Goal: Register for event/course: Sign up to attend an event or enroll in a course

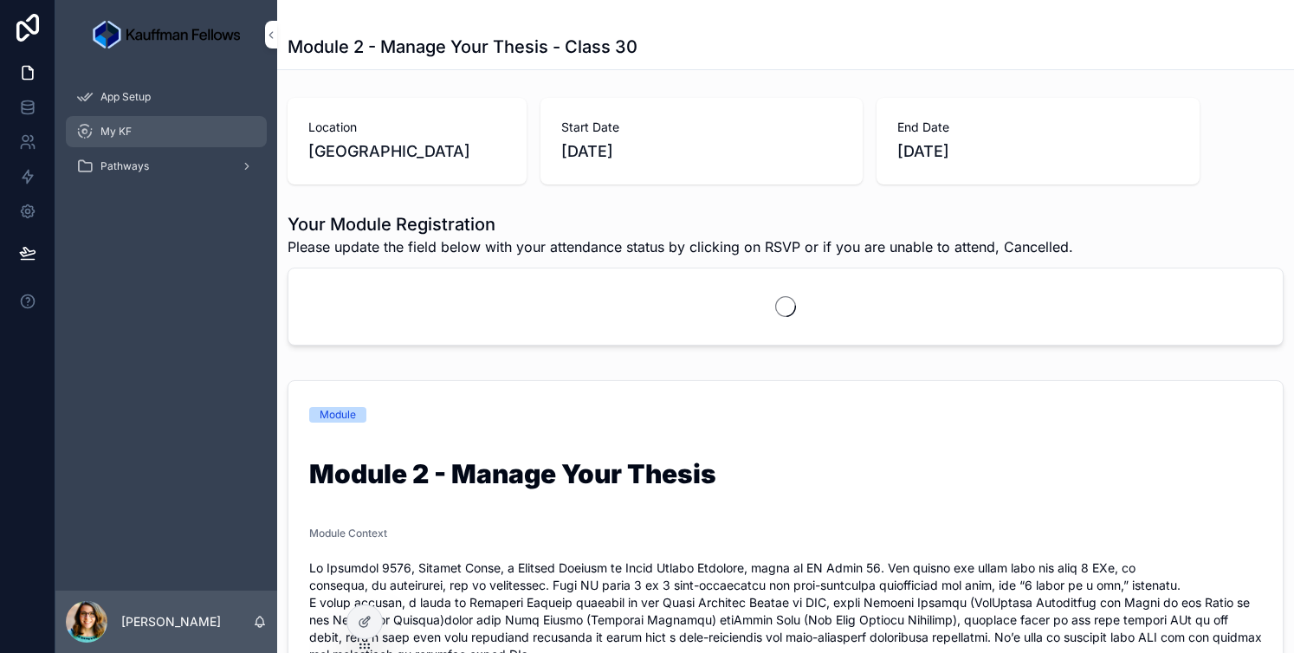
click at [126, 130] on span "My KF" at bounding box center [115, 132] width 31 height 14
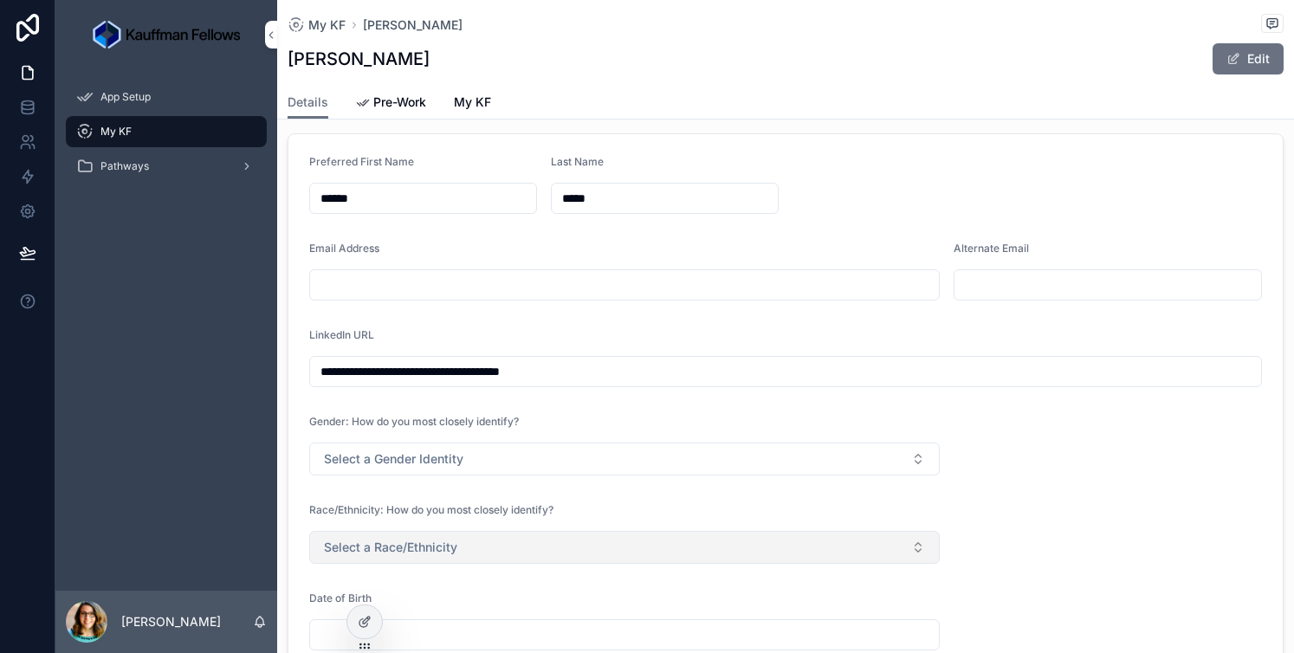
scroll to position [126, 0]
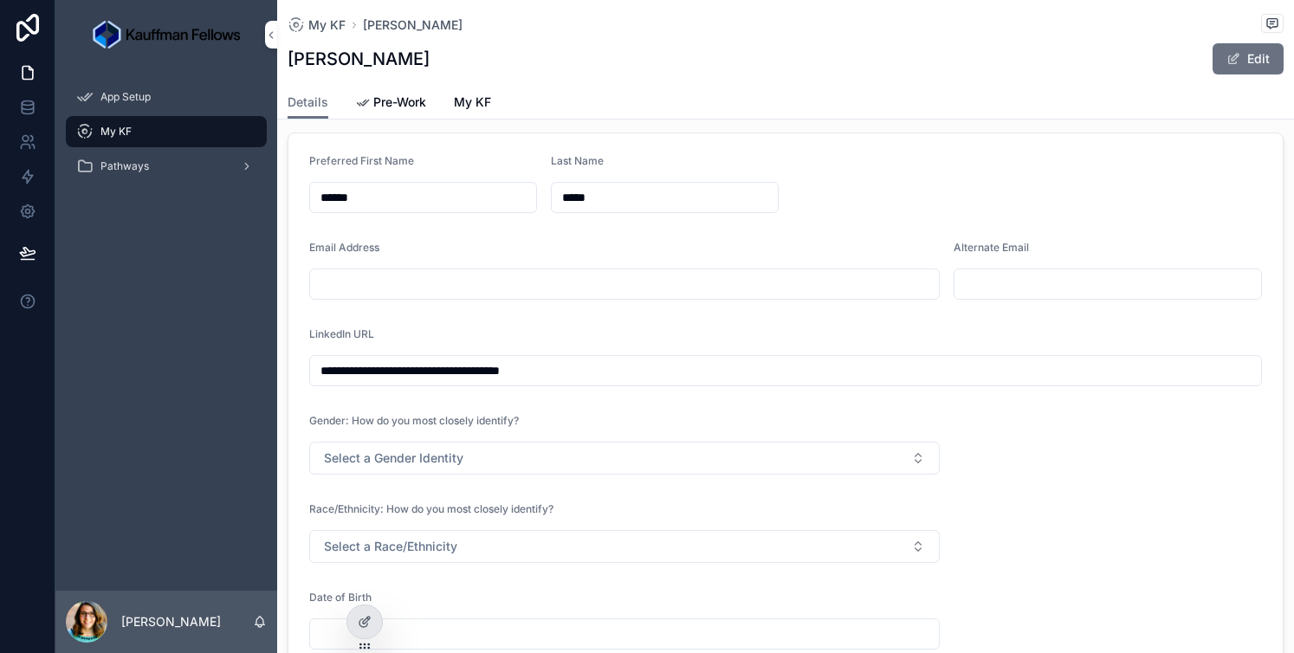
click at [0, 0] on icon at bounding box center [0, 0] width 0 height 0
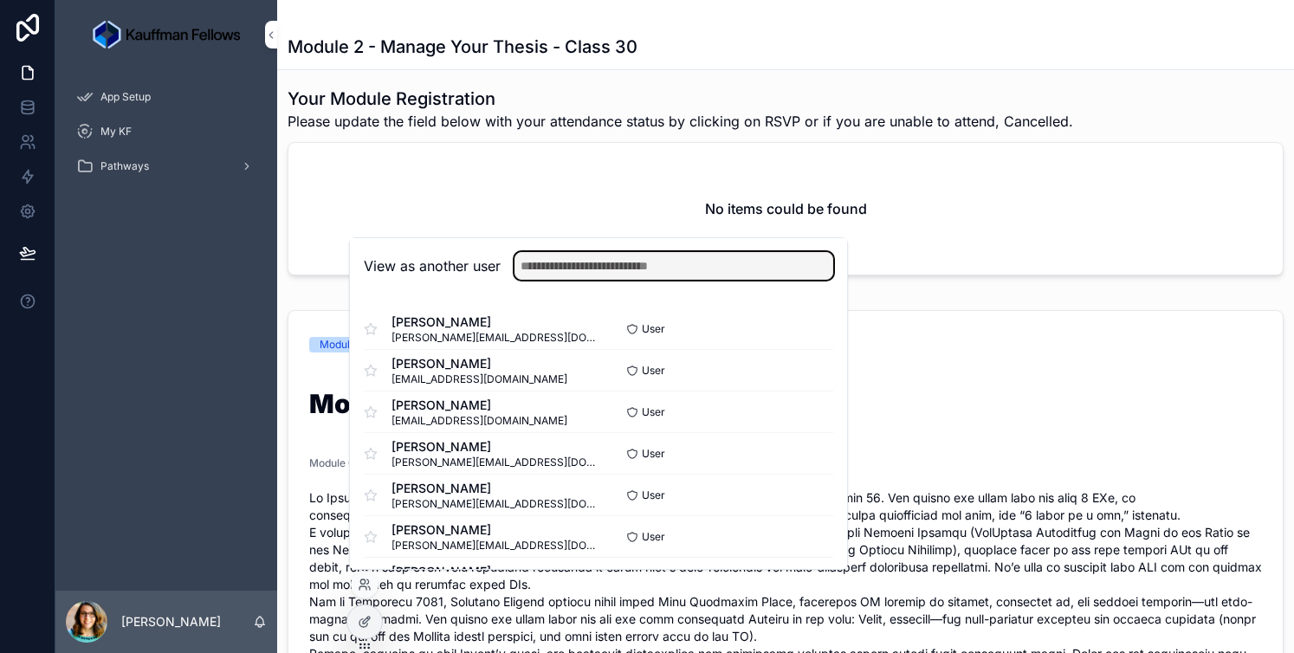
click at [680, 265] on input "text" at bounding box center [673, 266] width 319 height 28
type input "******"
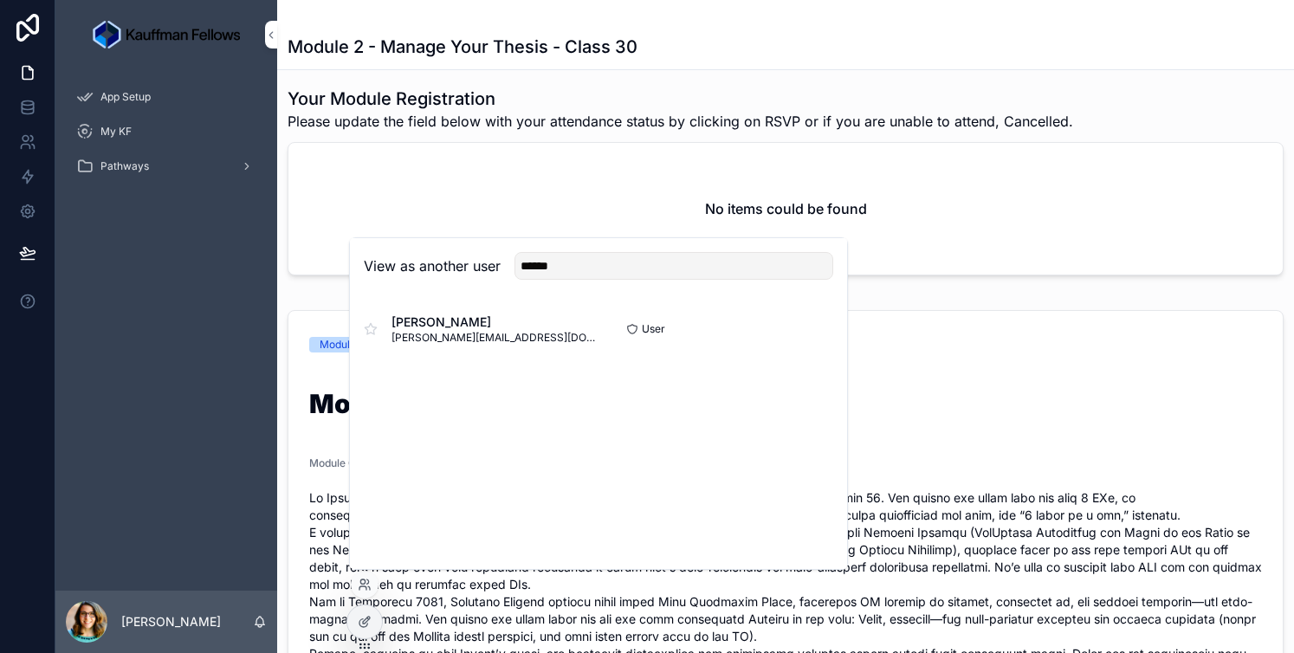
click at [0, 0] on button "Select" at bounding box center [0, 0] width 0 height 0
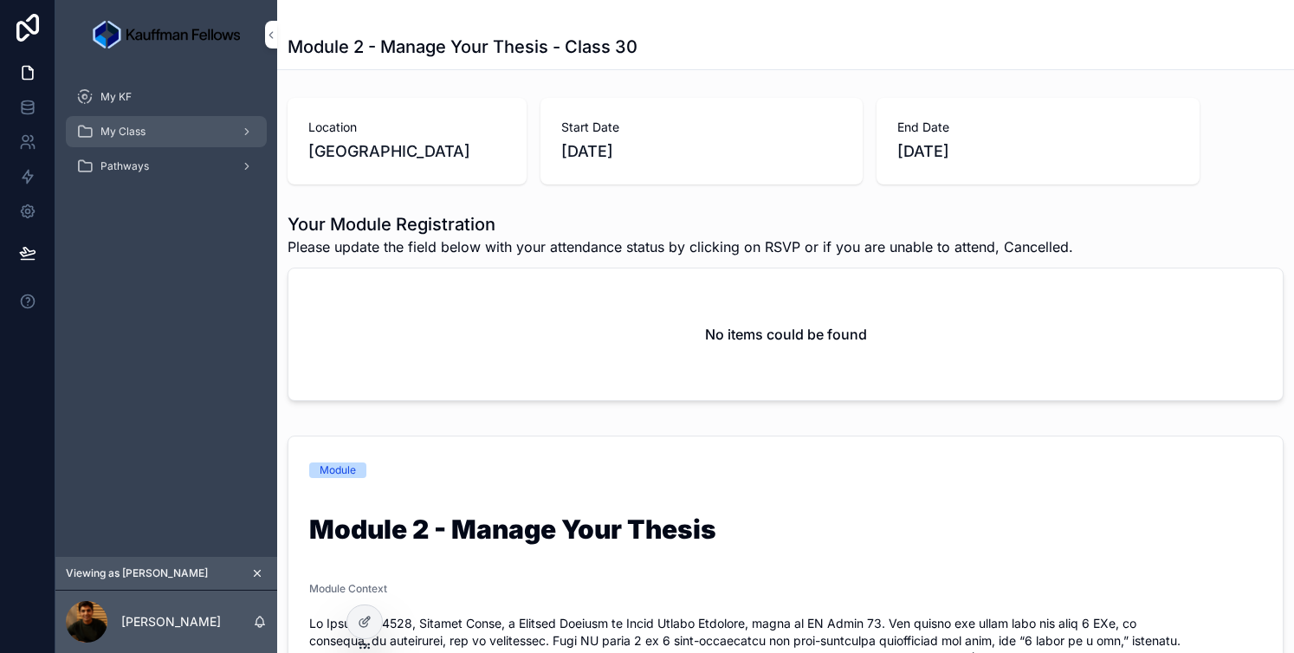
click at [178, 142] on div "My Class" at bounding box center [166, 132] width 180 height 28
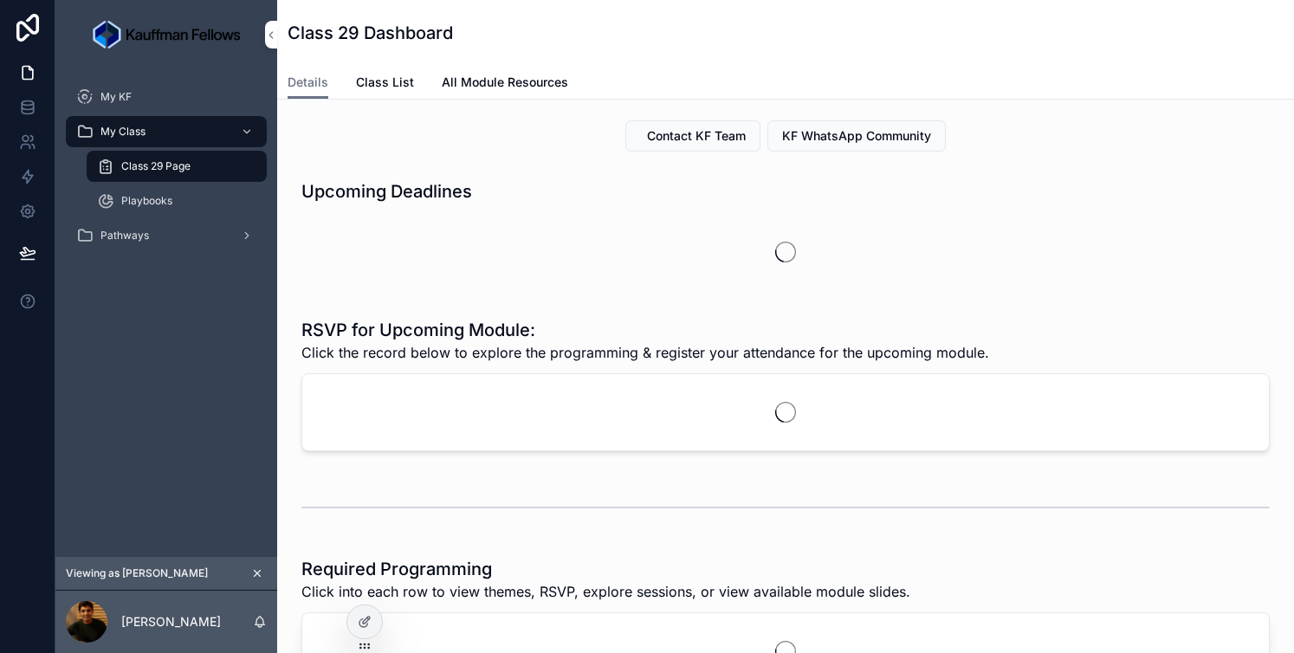
click at [172, 171] on span "Class 29 Page" at bounding box center [155, 166] width 69 height 14
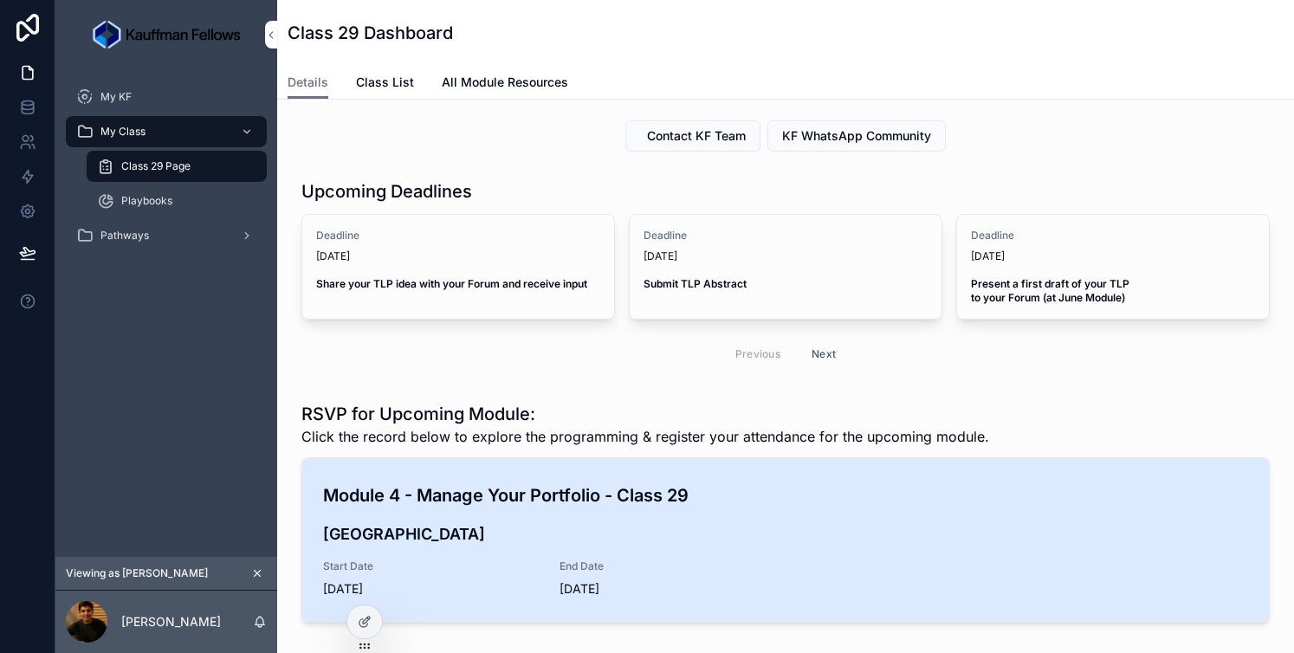
click at [821, 592] on div "Module 4 - Manage Your Portfolio - Class 29 San Francisco Start Date 2/10/2026 …" at bounding box center [785, 539] width 925 height 115
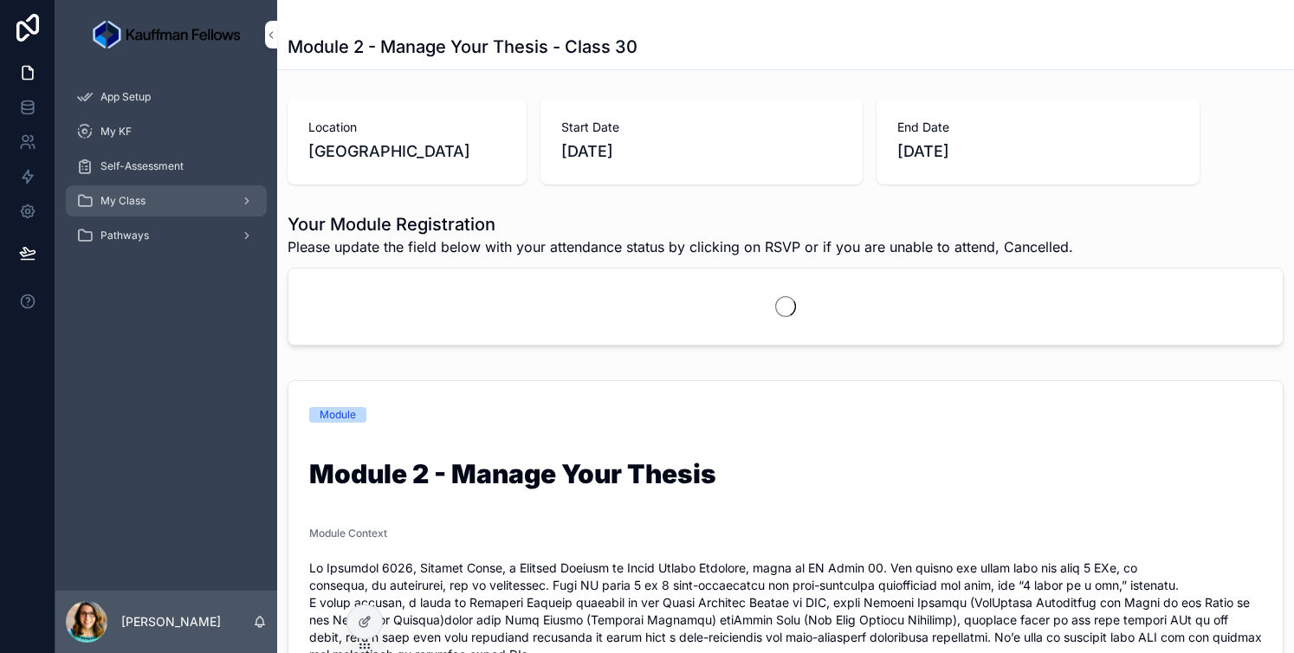
click at [131, 211] on div "My Class" at bounding box center [166, 201] width 180 height 28
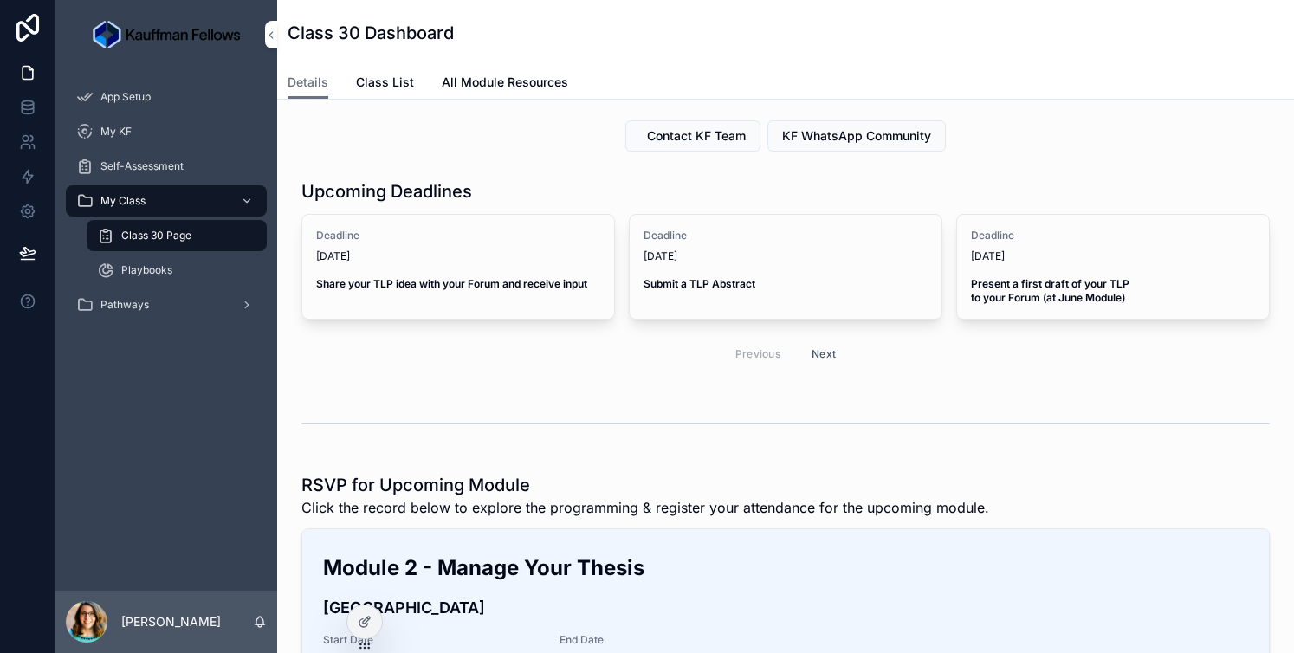
click at [131, 211] on div "My Class" at bounding box center [166, 201] width 180 height 28
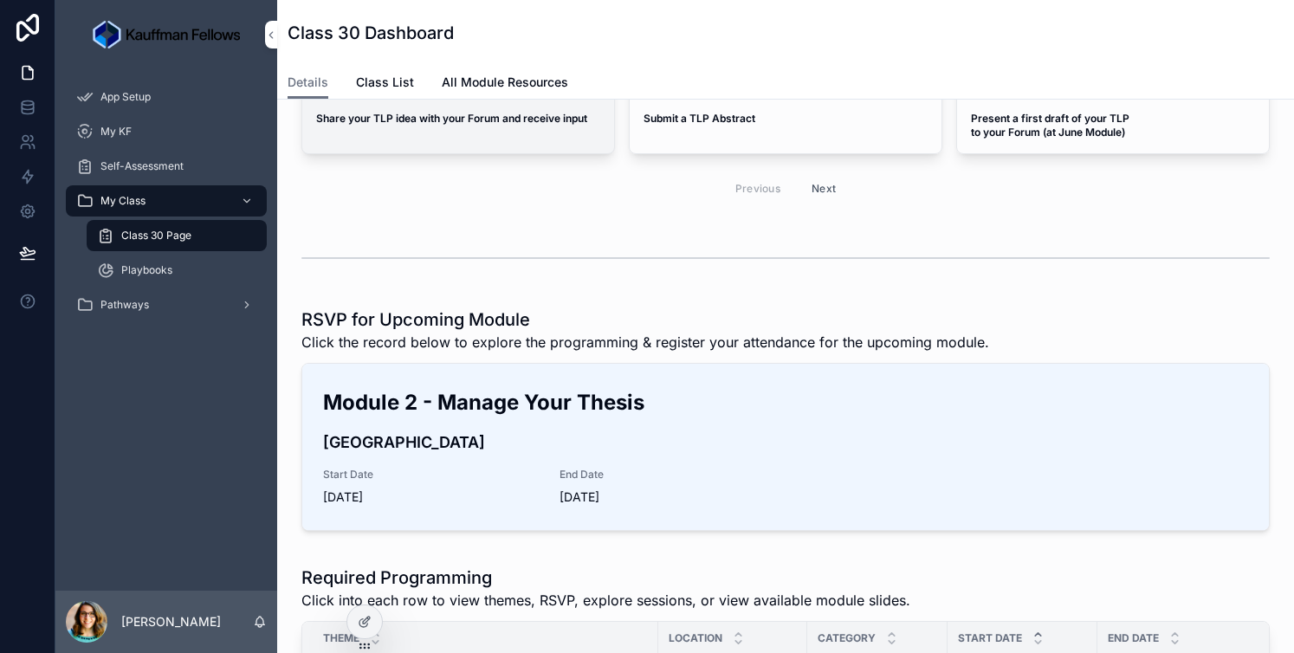
scroll to position [168, 0]
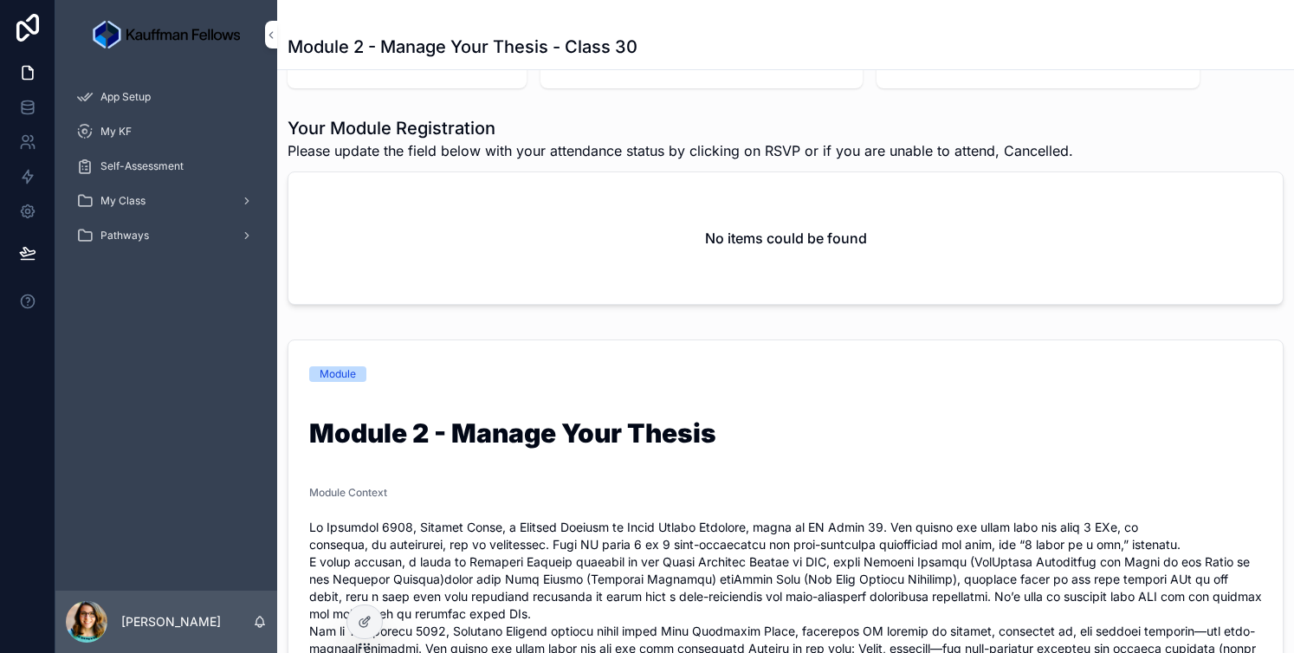
scroll to position [113, 0]
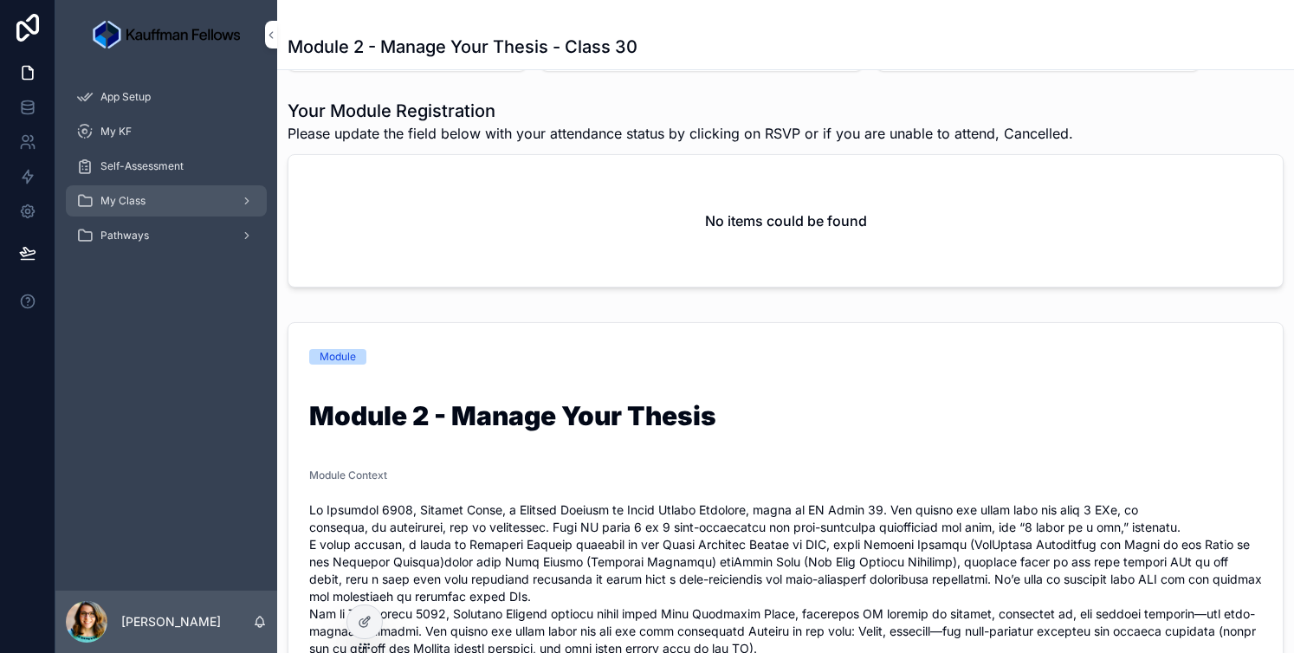
click at [146, 192] on div "My Class" at bounding box center [166, 201] width 180 height 28
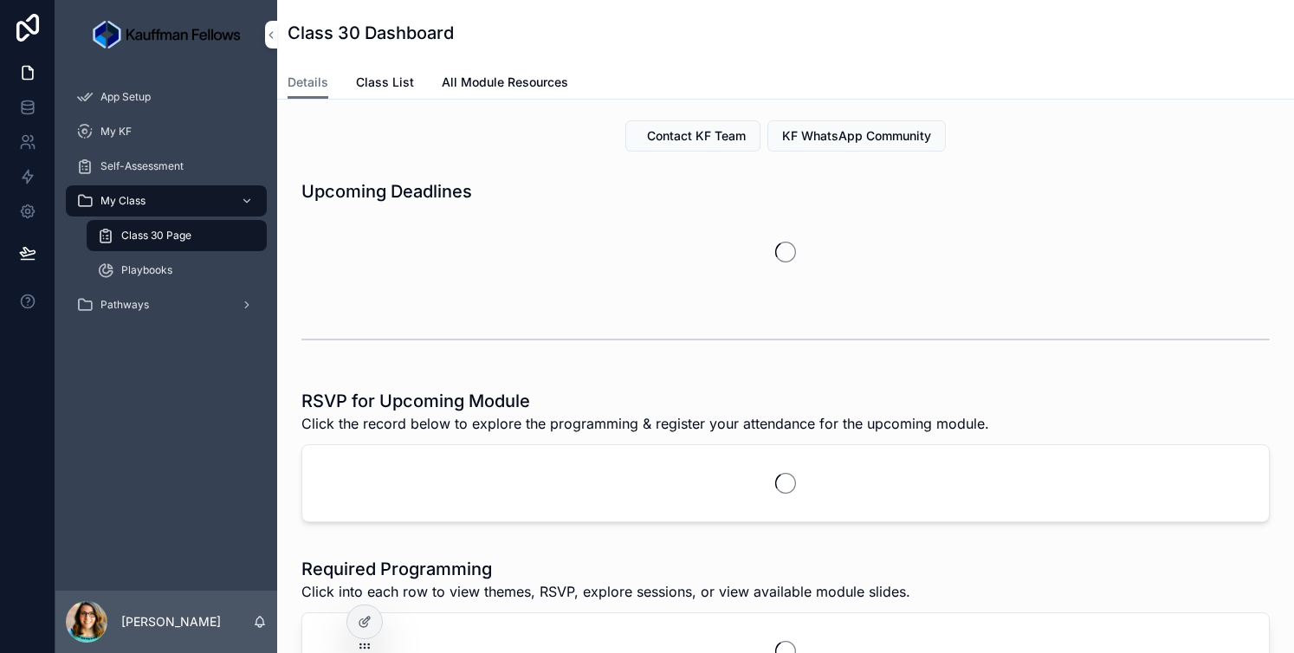
click at [133, 408] on div "App Setup My KF Self-Assessment My Class Class 30 Page Playbooks Pathways" at bounding box center [166, 329] width 222 height 521
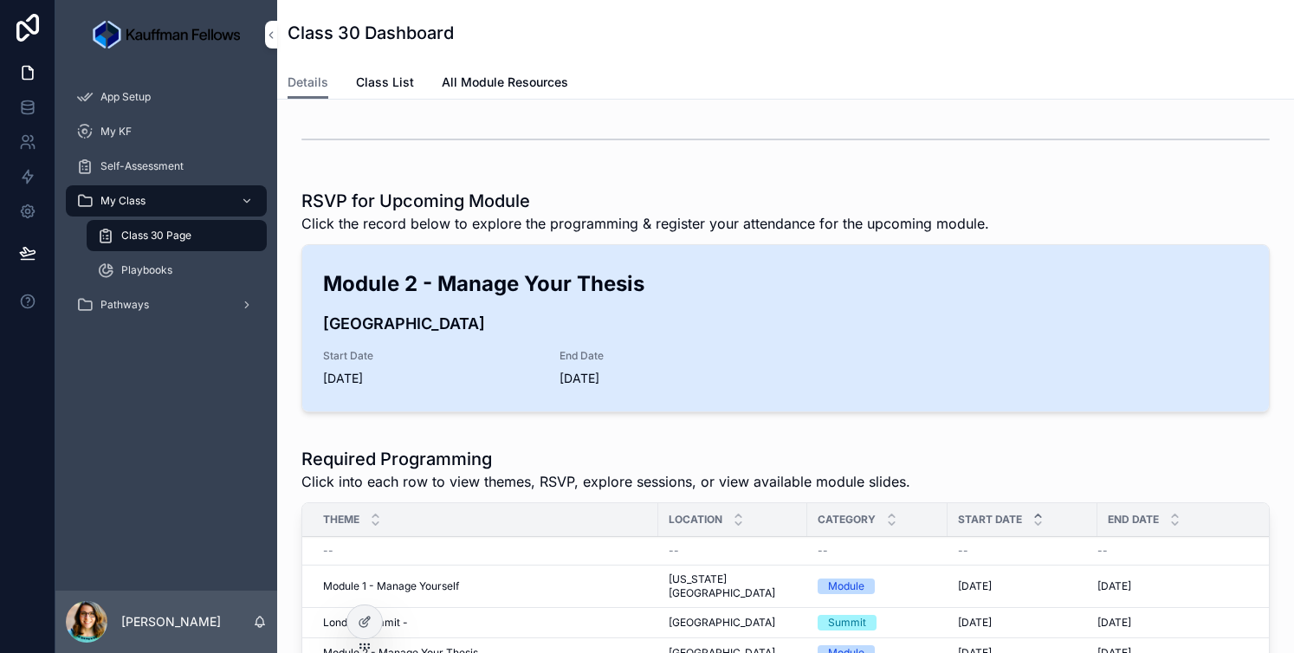
scroll to position [281, 0]
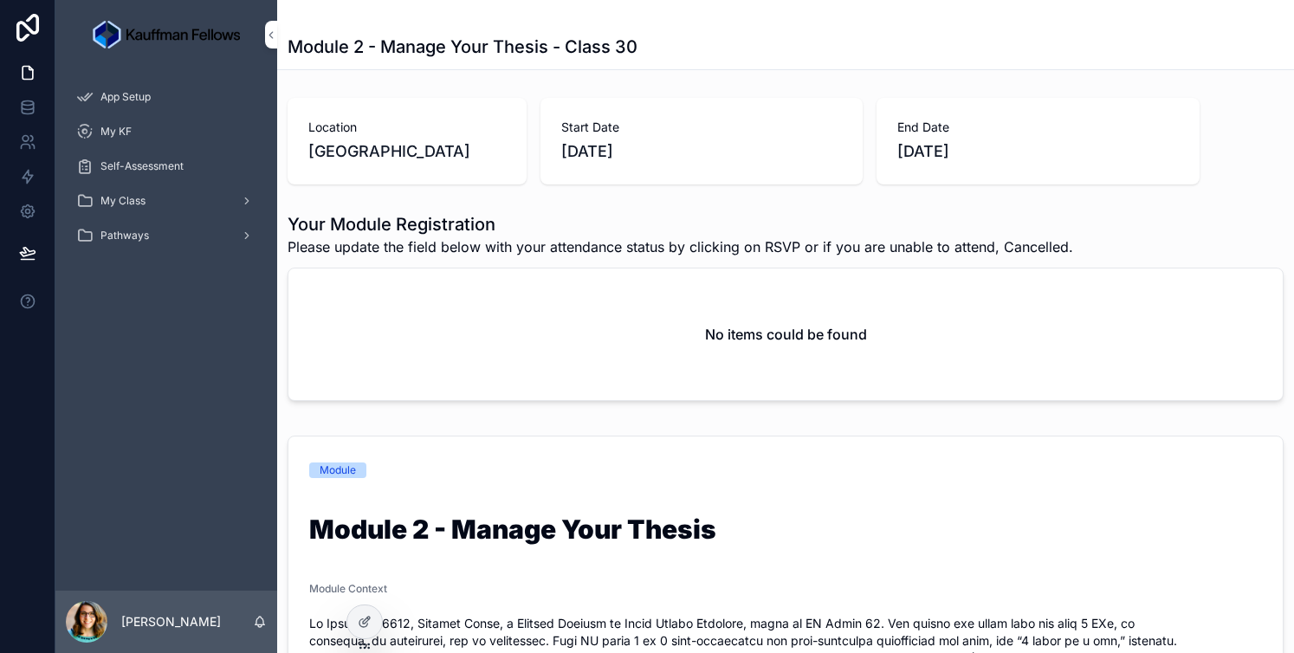
click at [838, 319] on div "No items could be found" at bounding box center [785, 334] width 994 height 132
click at [734, 210] on div "Your Module Registration Please update the field below with your attendance sta…" at bounding box center [785, 310] width 1017 height 210
click at [788, 320] on div "No items could be found" at bounding box center [785, 334] width 994 height 132
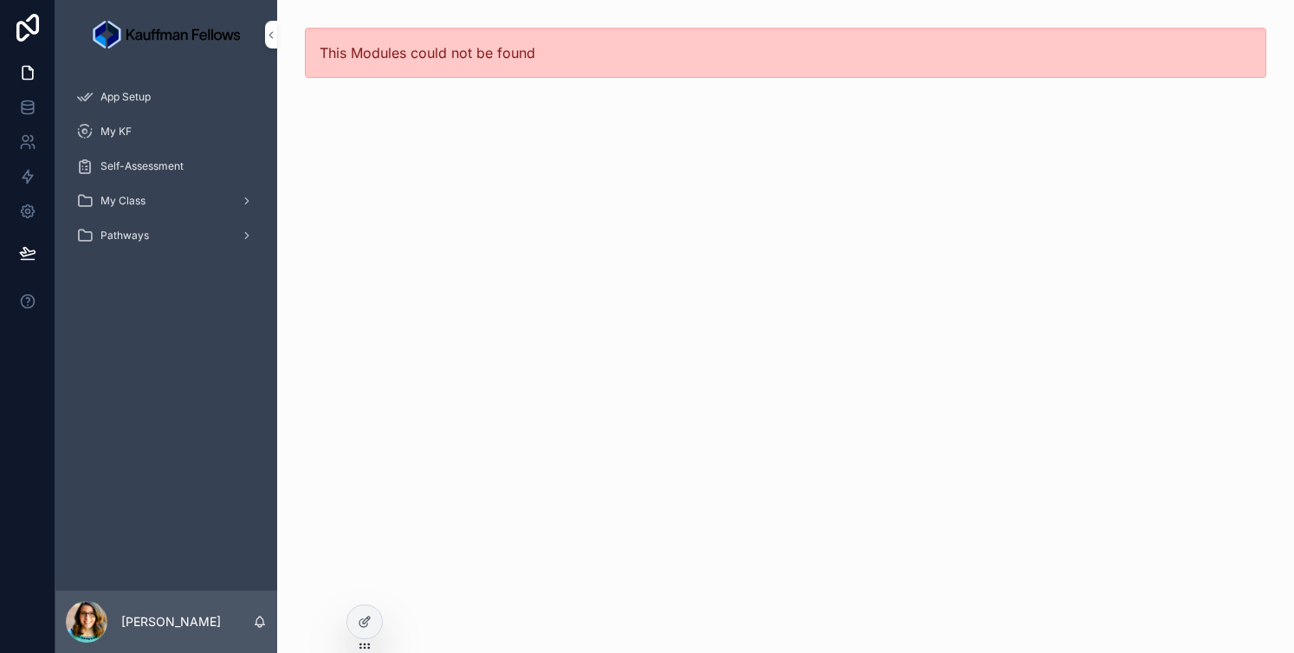
click at [488, 101] on div "This Modules could not be found" at bounding box center [785, 53] width 1017 height 106
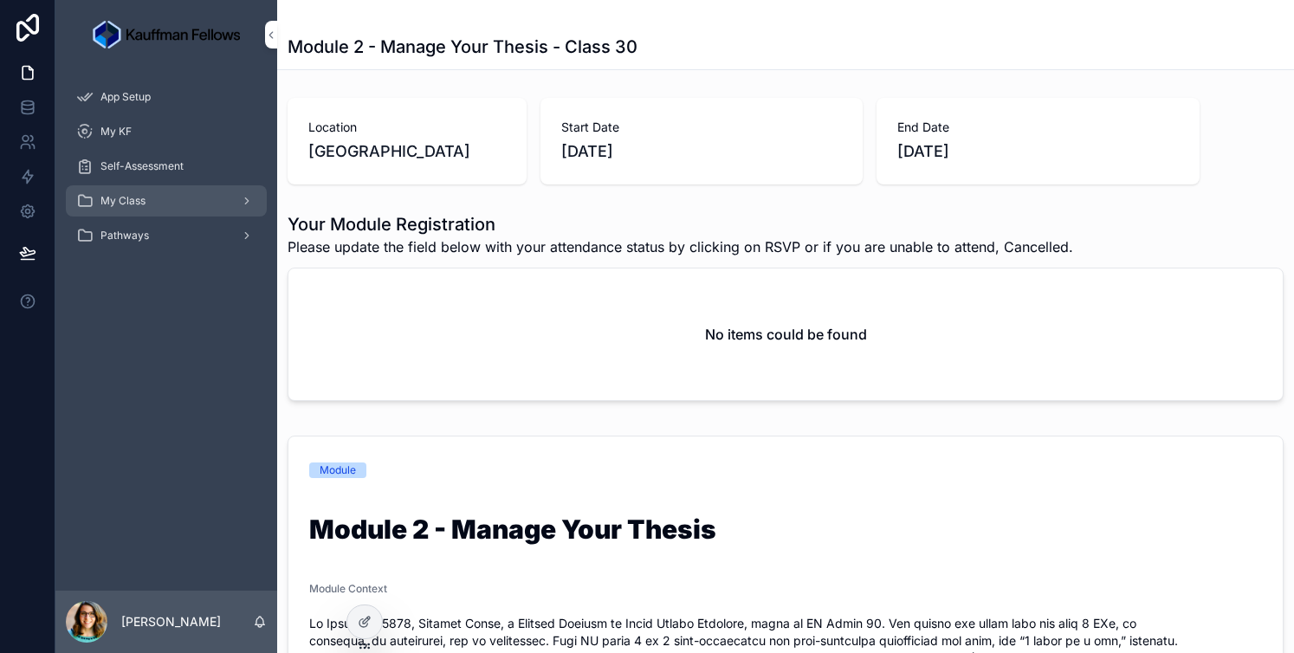
click at [133, 188] on div "My Class" at bounding box center [166, 201] width 180 height 28
click at [580, 206] on div "Your Module Registration Please update the field below with your attendance sta…" at bounding box center [785, 310] width 1017 height 210
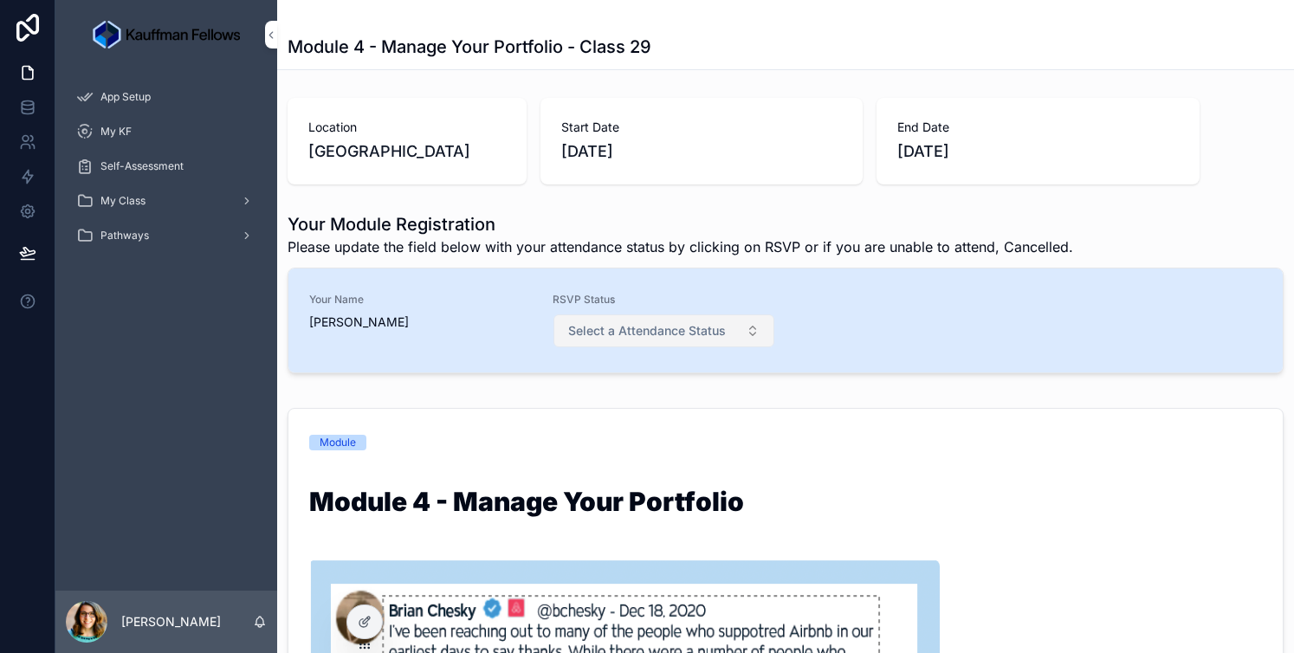
click at [685, 329] on span "Select a Attendance Status" at bounding box center [647, 330] width 158 height 17
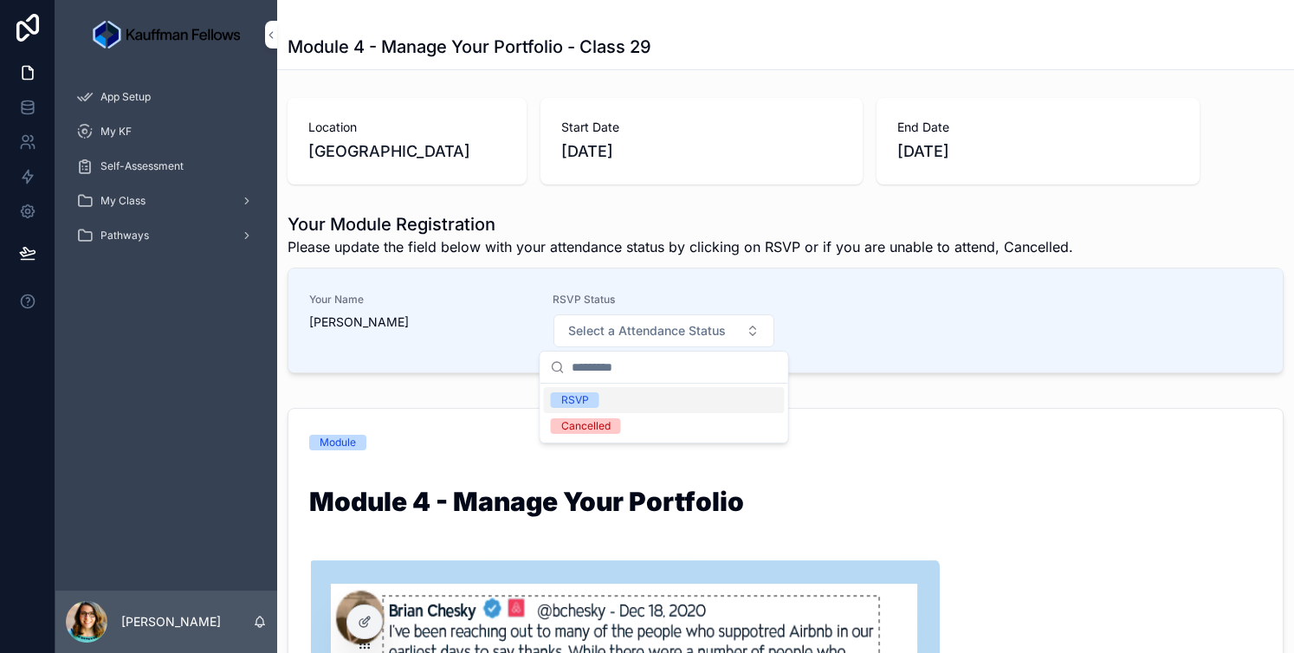
click at [608, 404] on div "RSVP" at bounding box center [664, 400] width 241 height 26
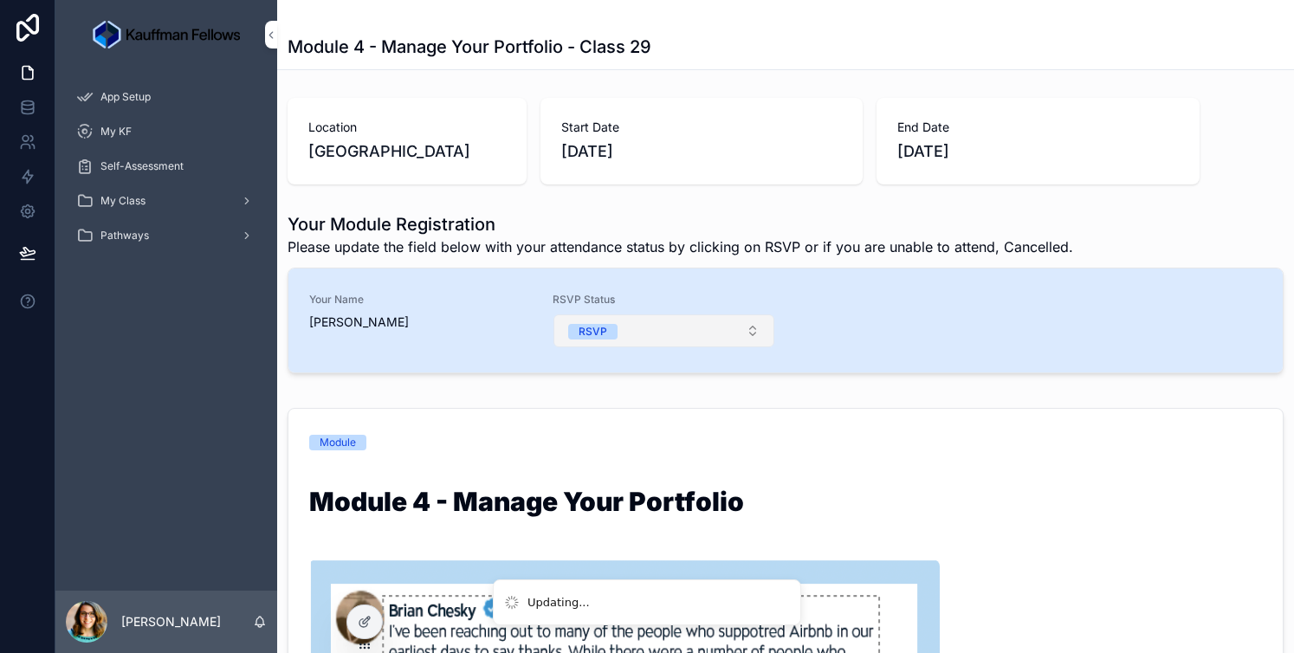
click at [708, 337] on button "RSVP" at bounding box center [663, 330] width 221 height 33
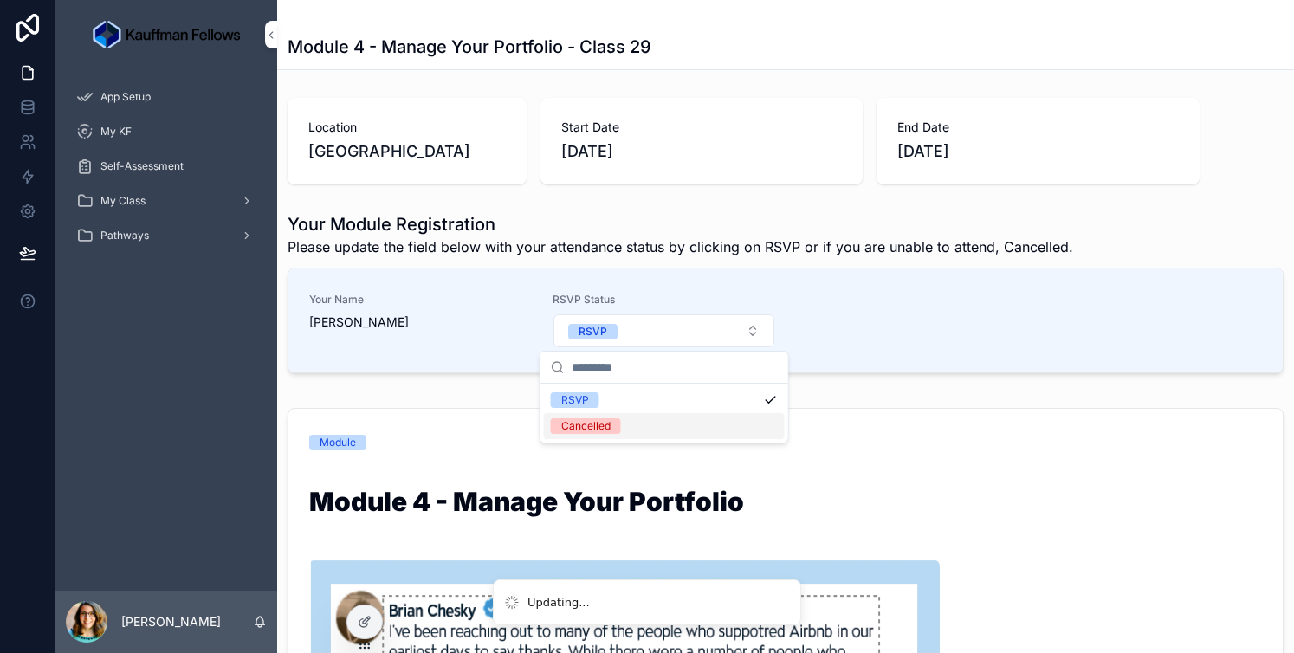
click at [671, 414] on div "Cancelled" at bounding box center [664, 426] width 241 height 26
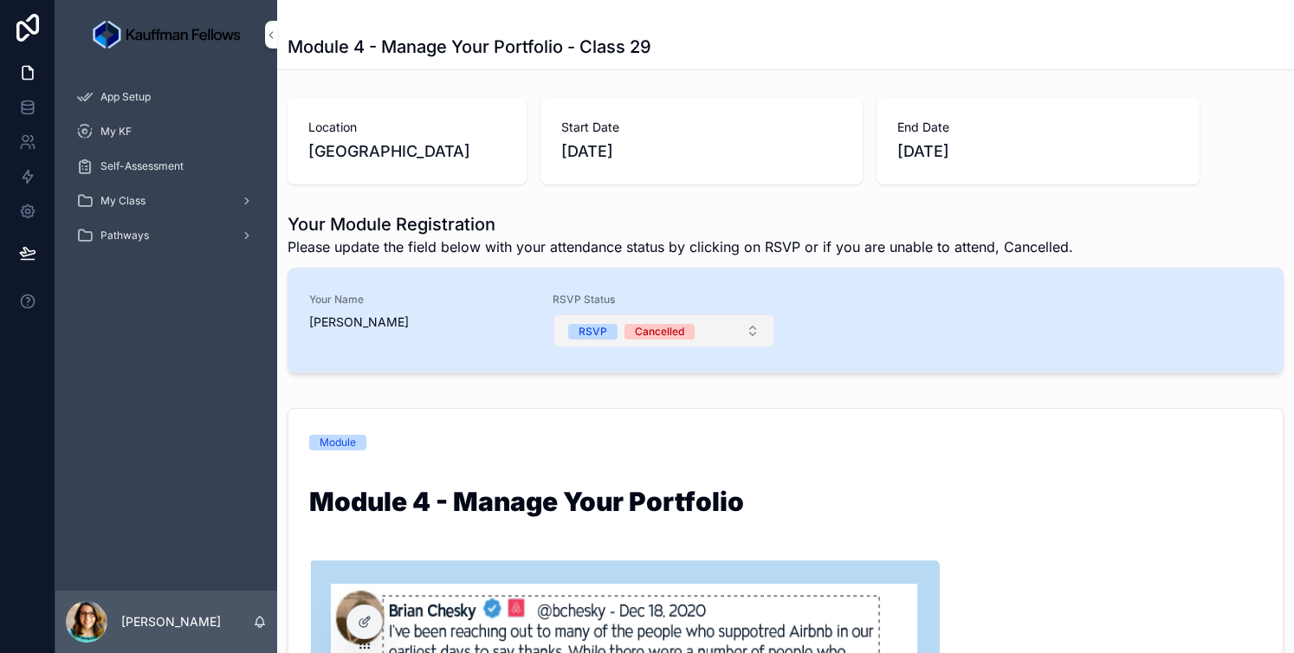
click at [698, 324] on button "RSVP Cancelled" at bounding box center [663, 330] width 221 height 33
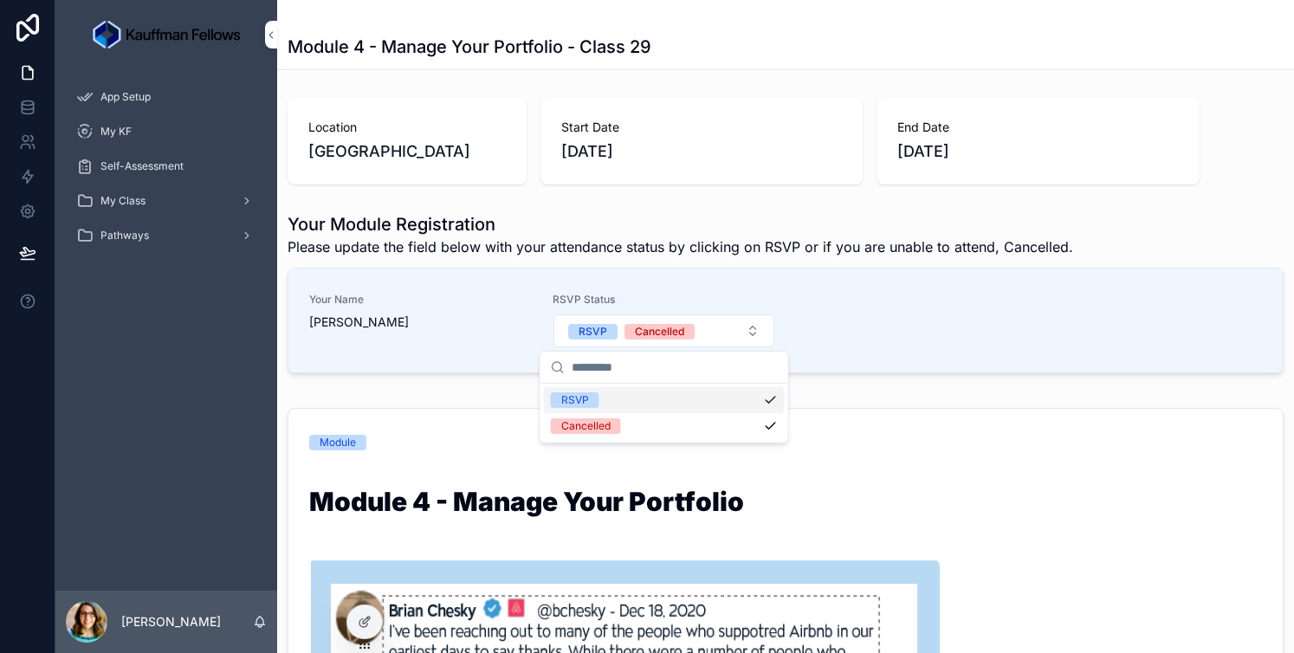
click at [692, 404] on div "RSVP" at bounding box center [664, 400] width 241 height 26
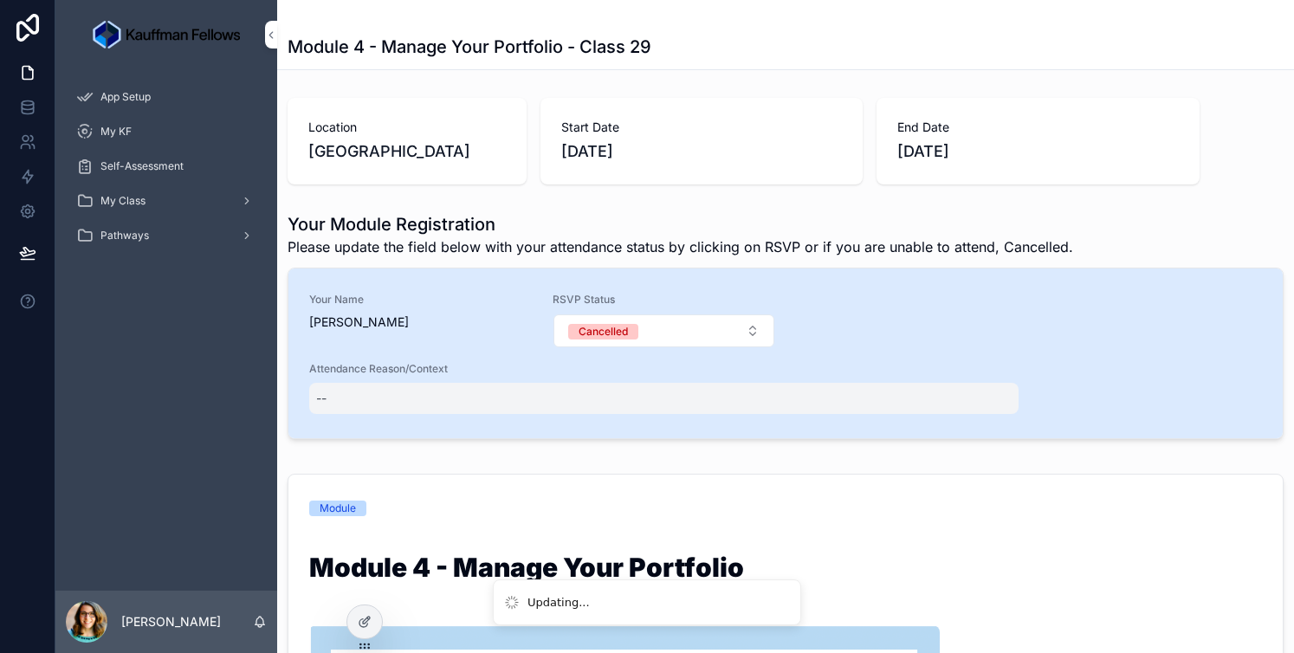
click at [553, 405] on div "--" at bounding box center [663, 398] width 709 height 31
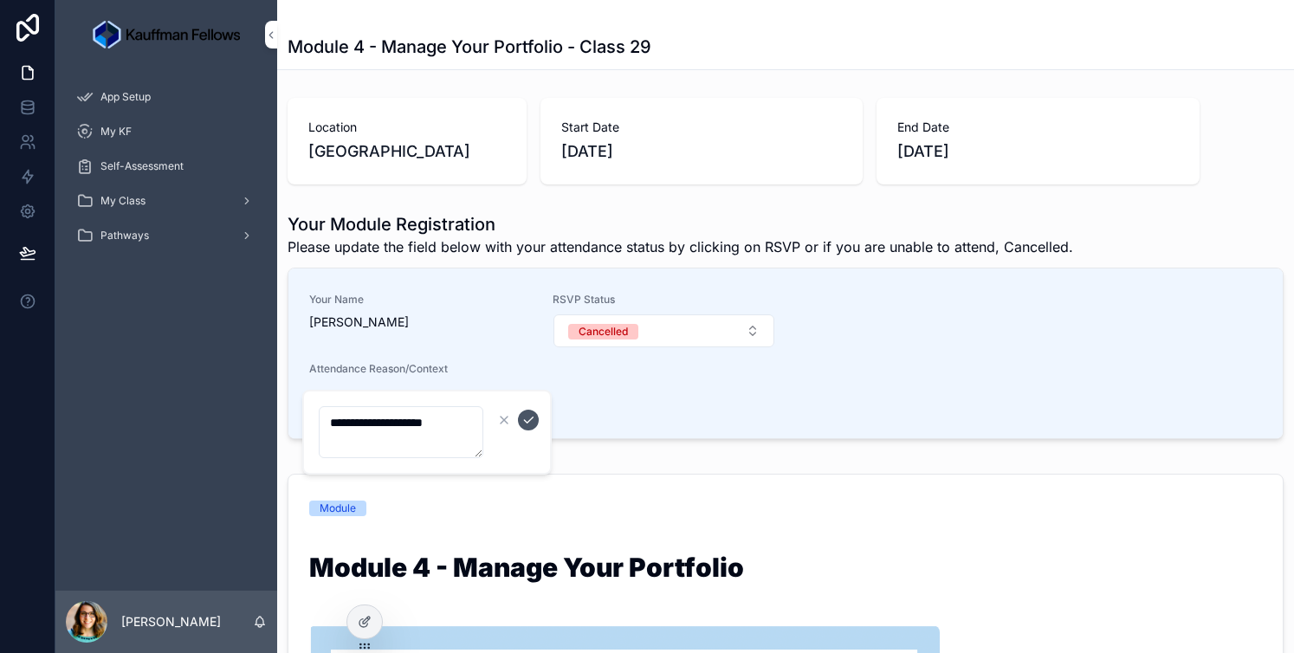
type textarea "**********"
click at [521, 417] on icon "scrollable content" at bounding box center [528, 420] width 14 height 14
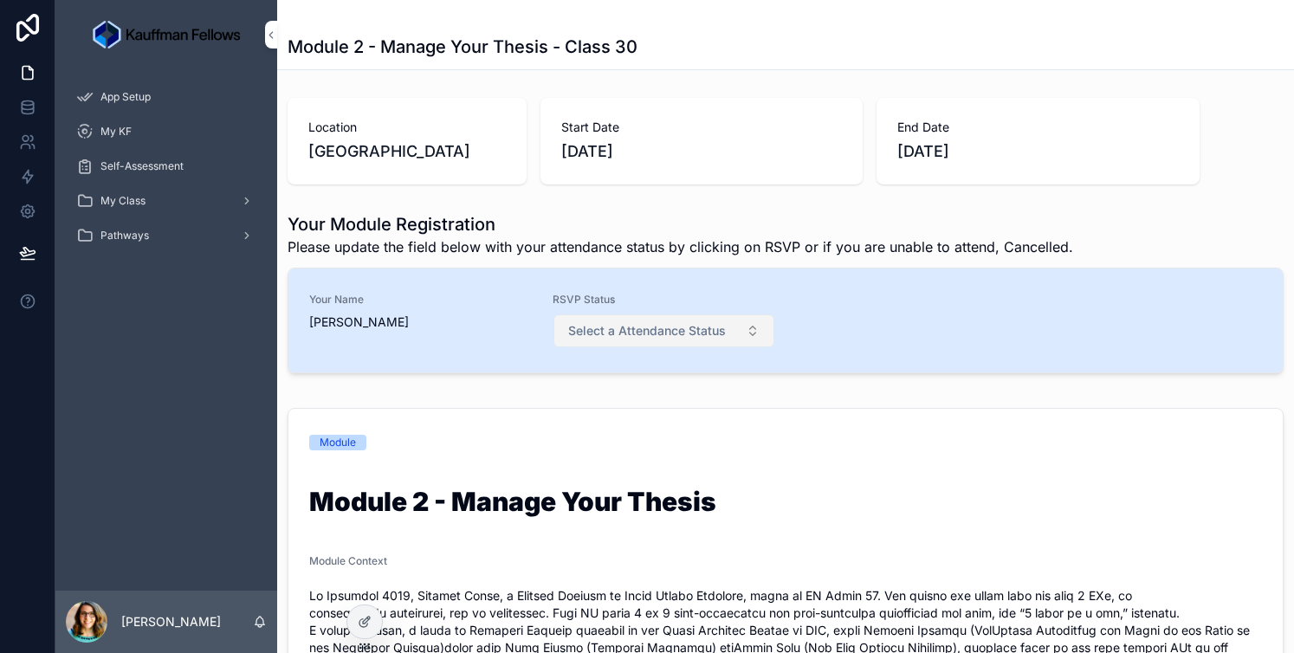
click at [690, 343] on button "Select a Attendance Status" at bounding box center [663, 330] width 221 height 33
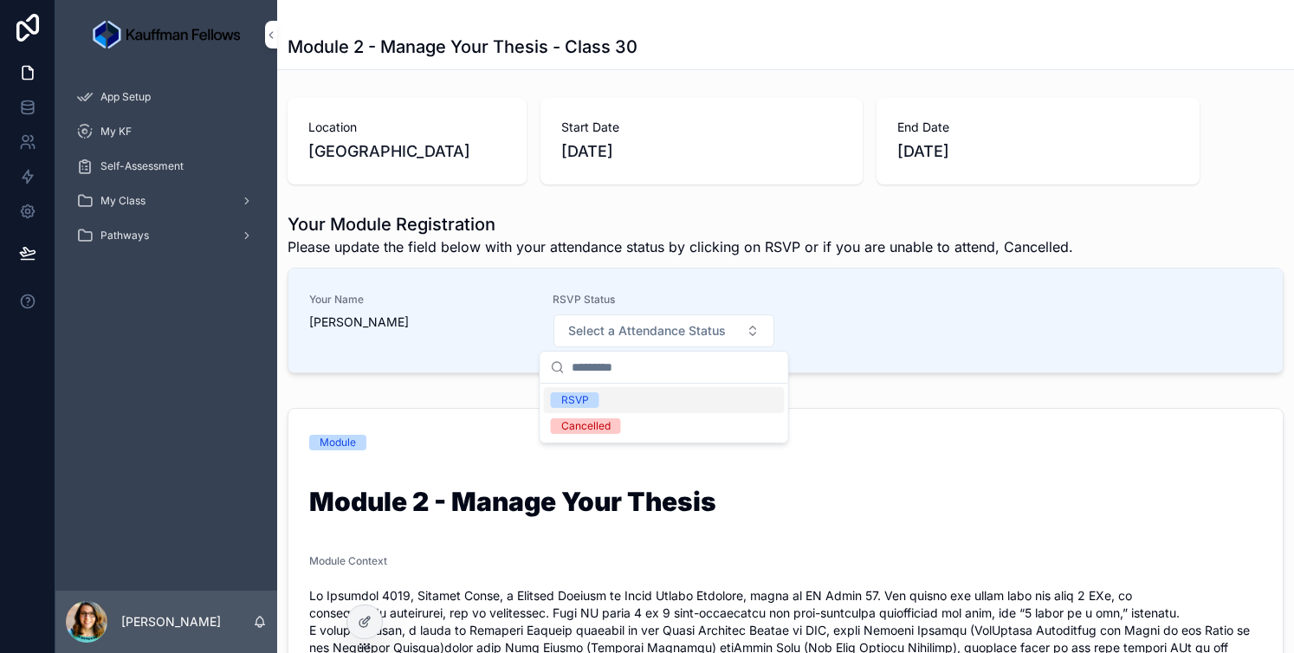
click at [631, 398] on div "RSVP" at bounding box center [664, 400] width 241 height 26
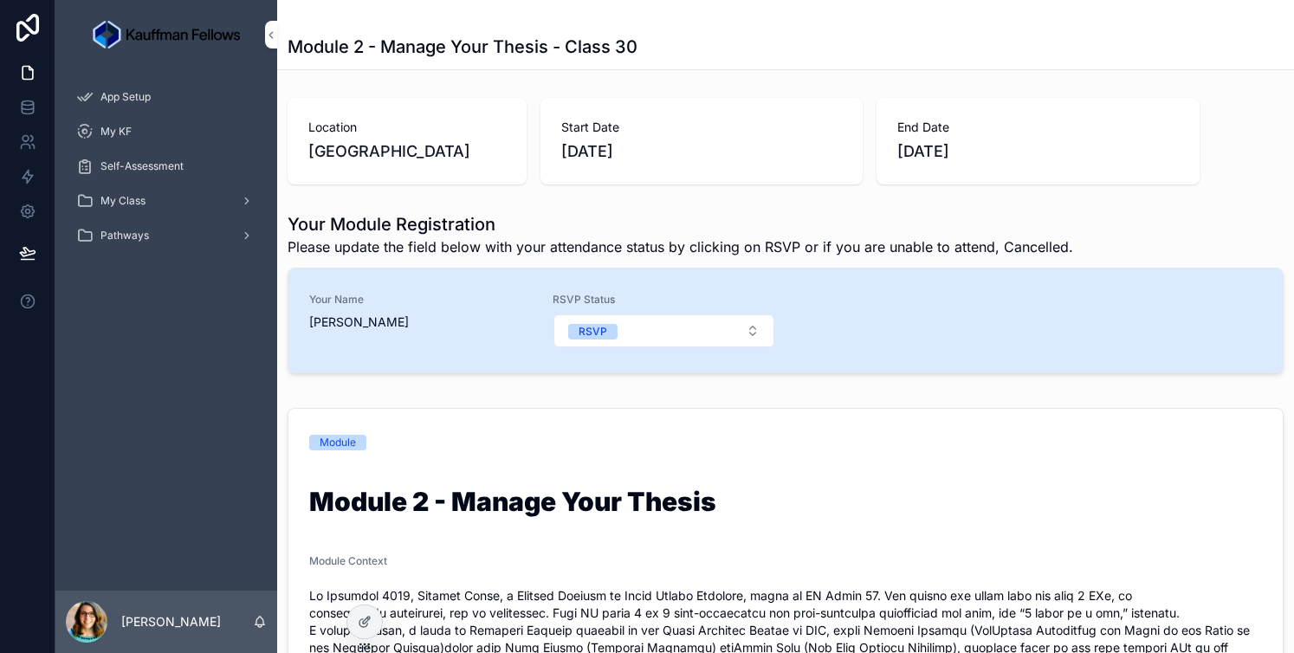
click at [926, 298] on div "Your Name [PERSON_NAME] RSVP Status RSVP" at bounding box center [785, 320] width 953 height 55
